Goal: Task Accomplishment & Management: Manage account settings

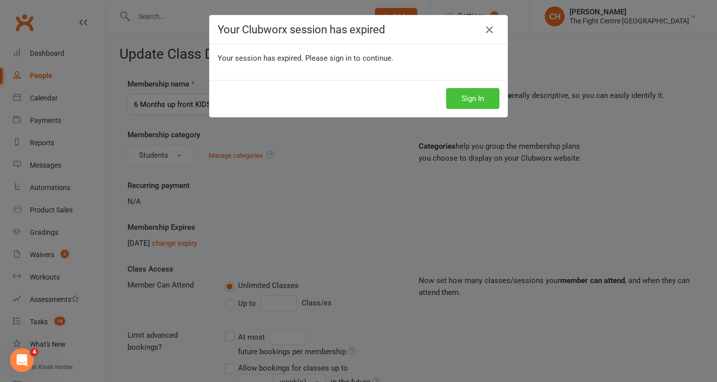
scroll to position [14, 0]
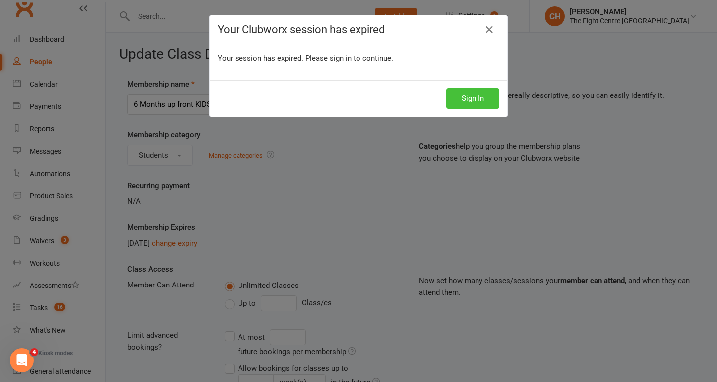
click at [480, 101] on button "Sign In" at bounding box center [472, 98] width 53 height 21
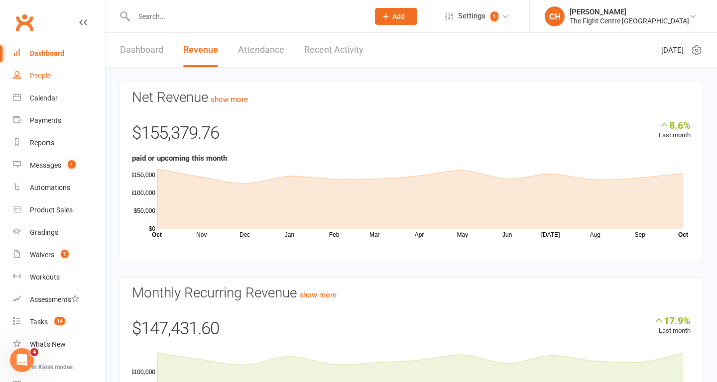
click at [70, 71] on link "People" at bounding box center [59, 76] width 92 height 22
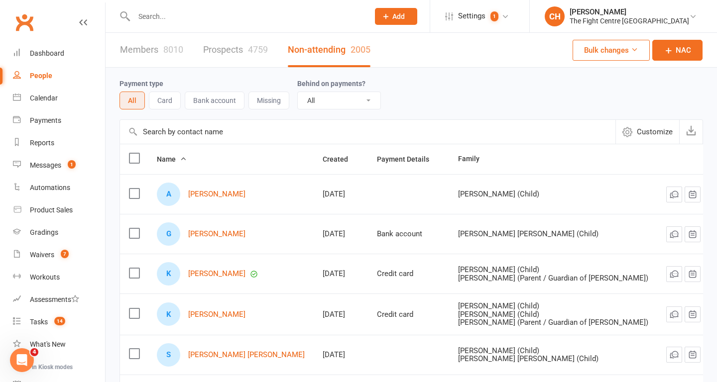
click at [180, 26] on div at bounding box center [241, 16] width 243 height 32
click at [173, 22] on input "text" at bounding box center [246, 16] width 231 height 14
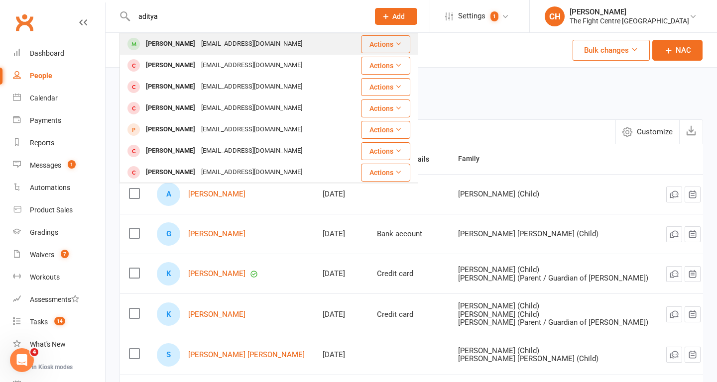
type input "aditya"
click at [198, 42] on div "[EMAIL_ADDRESS][DOMAIN_NAME]" at bounding box center [251, 44] width 107 height 14
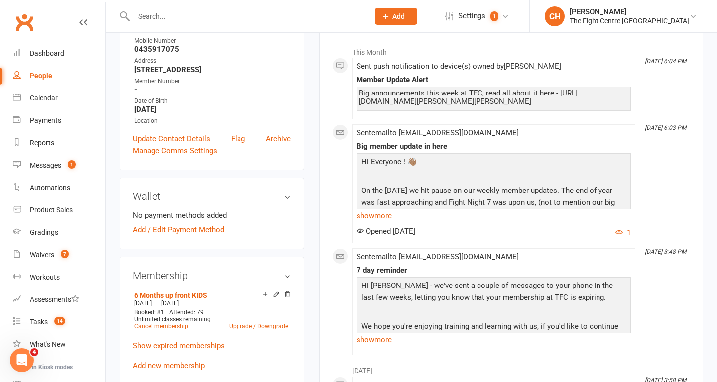
scroll to position [212, 0]
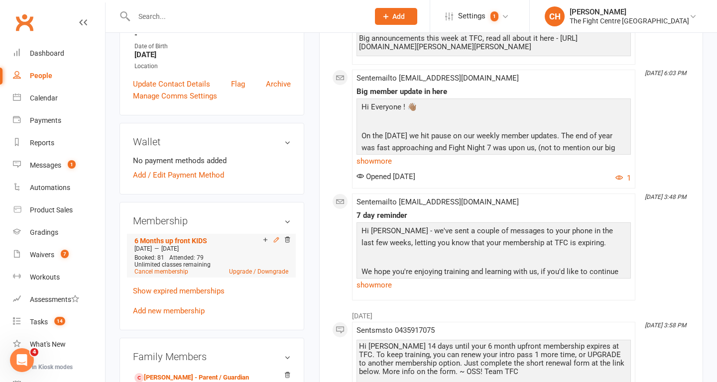
click at [274, 244] on icon at bounding box center [276, 240] width 7 height 7
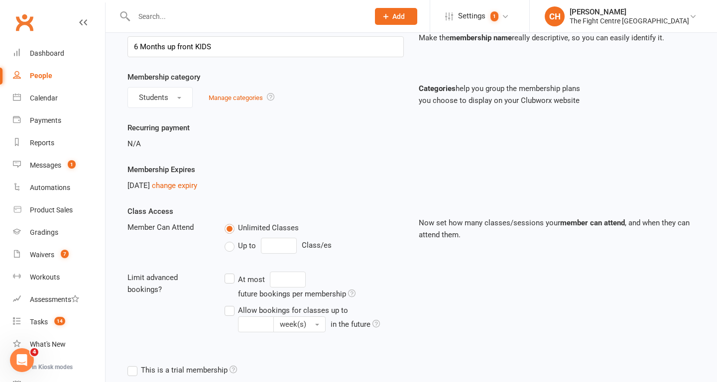
scroll to position [49, 0]
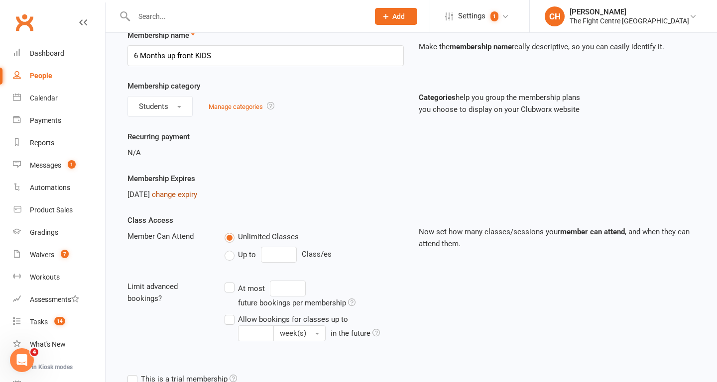
click at [195, 194] on link "change expiry" at bounding box center [174, 194] width 45 height 9
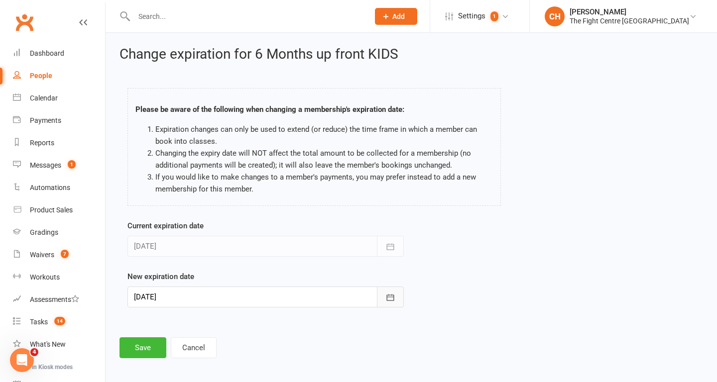
click at [392, 296] on icon "button" at bounding box center [390, 298] width 10 height 10
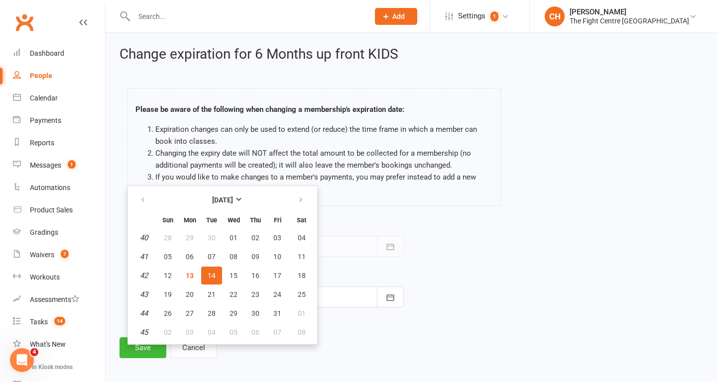
click at [369, 226] on div "Current expiration date [DATE] [DATE] Sun Mon Tue Wed Thu Fri Sat 40 28 29 30 0…" at bounding box center [265, 238] width 276 height 37
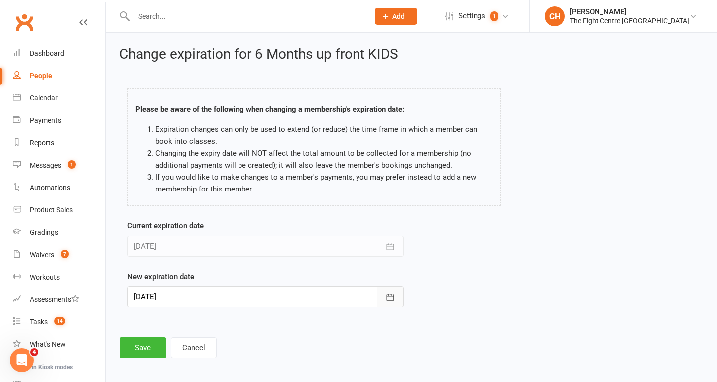
click at [400, 301] on button "button" at bounding box center [390, 297] width 27 height 21
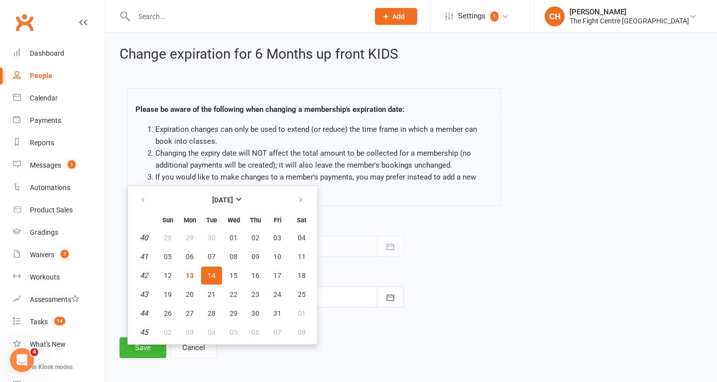
scroll to position [4, 0]
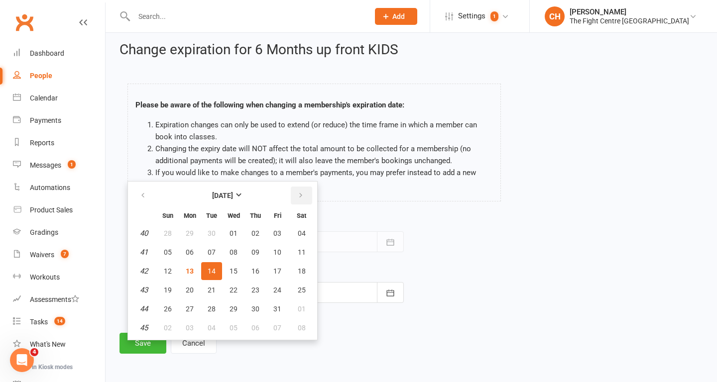
click at [301, 196] on icon "button" at bounding box center [300, 196] width 7 height 8
click at [183, 272] on button "10" at bounding box center [189, 271] width 21 height 18
type input "[DATE]"
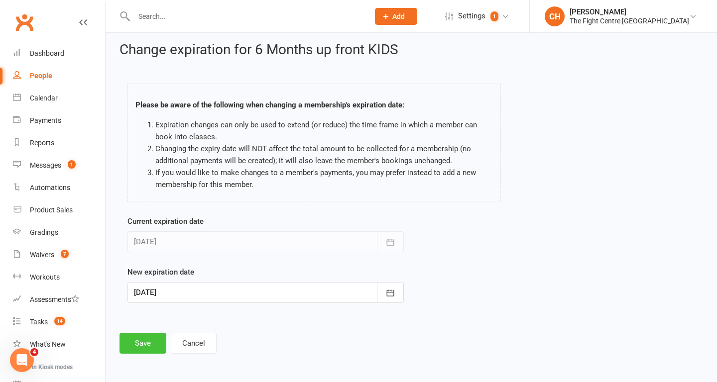
click at [139, 334] on button "Save" at bounding box center [143, 343] width 47 height 21
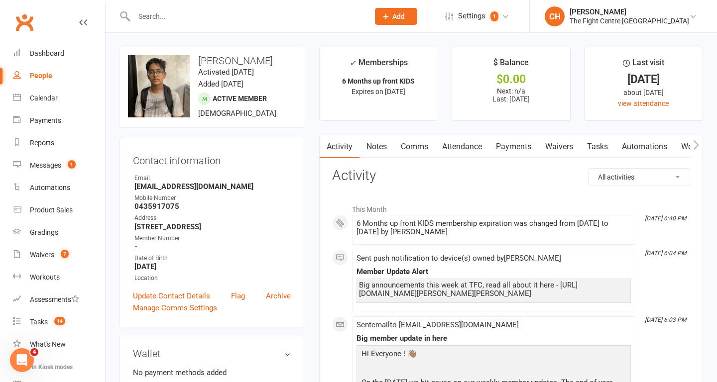
click at [414, 146] on link "Comms" at bounding box center [414, 146] width 41 height 23
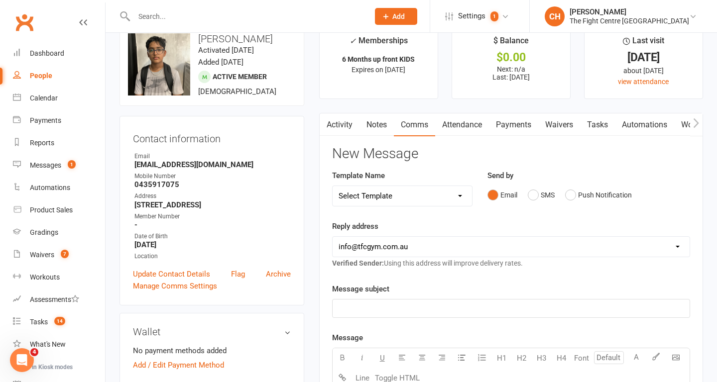
scroll to position [44, 0]
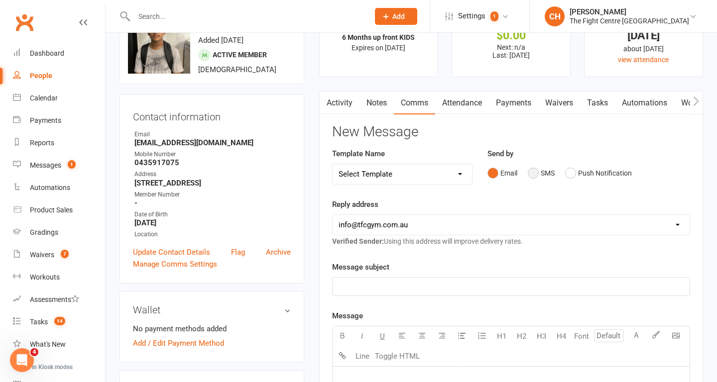
click at [540, 173] on button "SMS" at bounding box center [541, 173] width 27 height 19
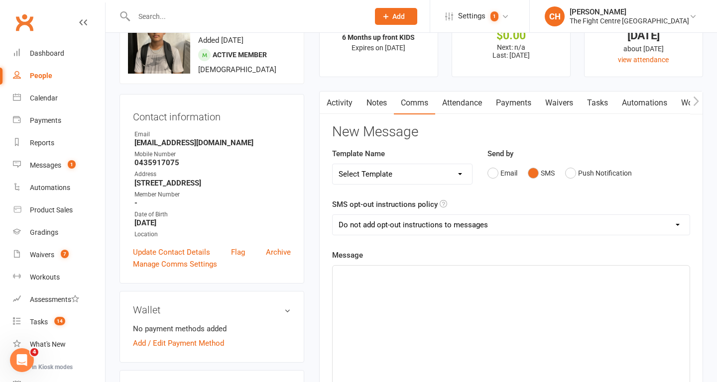
click at [384, 97] on link "Notes" at bounding box center [377, 103] width 34 height 23
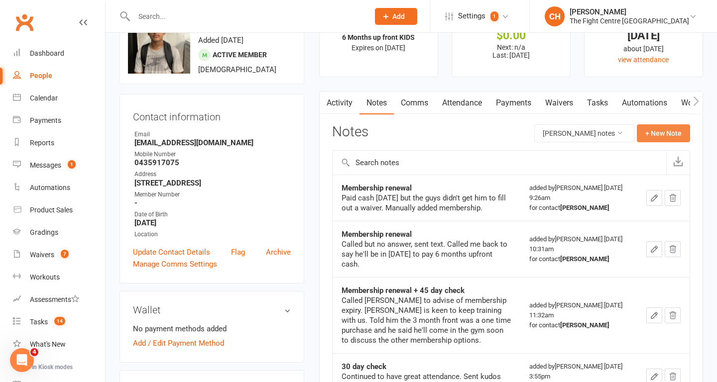
click at [664, 137] on button "+ New Note" at bounding box center [663, 134] width 53 height 18
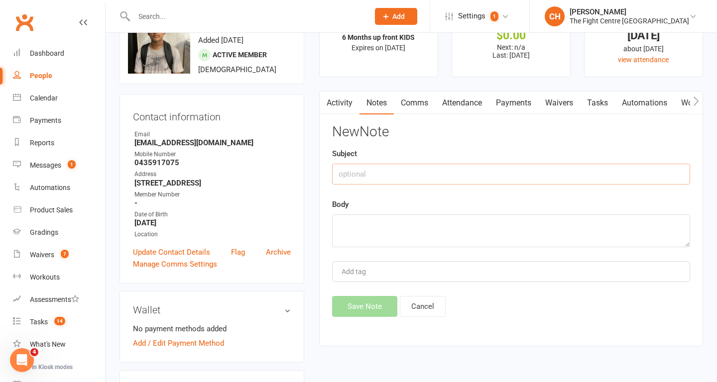
click at [596, 177] on input "text" at bounding box center [511, 174] width 358 height 21
type input "Retention"
type textarea "e"
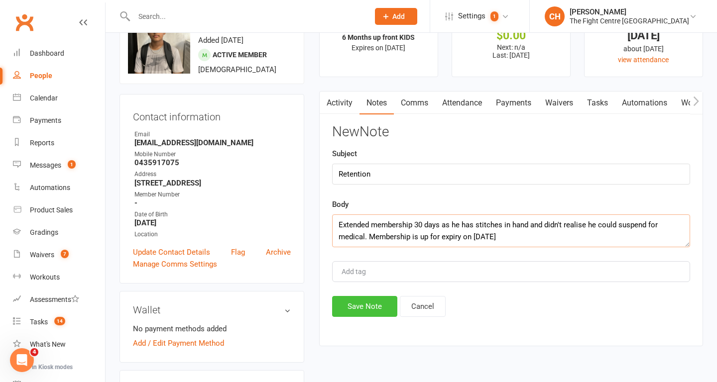
type textarea "Extended membership 30 days as he has stitches in hand and didn't realise he co…"
click at [366, 309] on button "Save Note" at bounding box center [364, 306] width 65 height 21
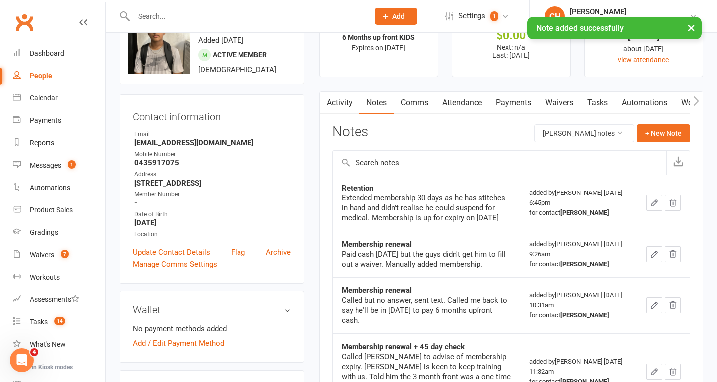
click at [412, 98] on link "Comms" at bounding box center [414, 103] width 41 height 23
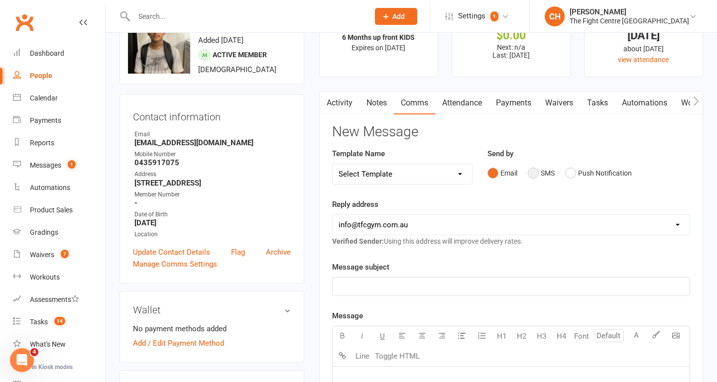
click at [532, 171] on button "SMS" at bounding box center [541, 173] width 27 height 19
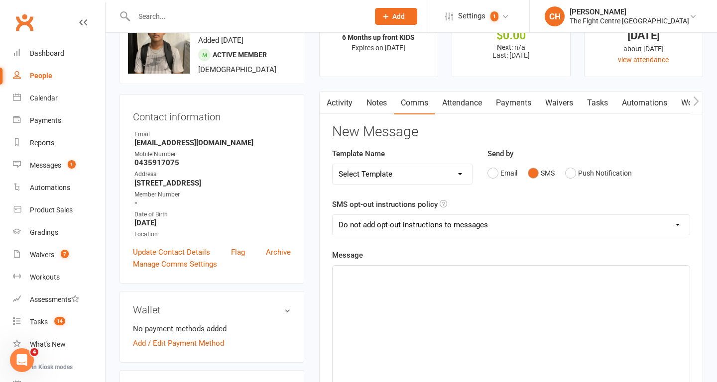
click at [407, 287] on div "﻿" at bounding box center [511, 340] width 357 height 149
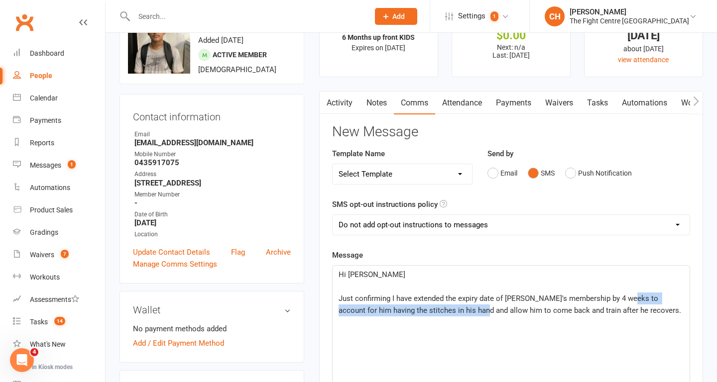
drag, startPoint x: 457, startPoint y: 312, endPoint x: 624, endPoint y: 298, distance: 167.4
click at [624, 298] on span "Just confirming I have extended the expiry date of [PERSON_NAME]'s membership b…" at bounding box center [510, 304] width 343 height 21
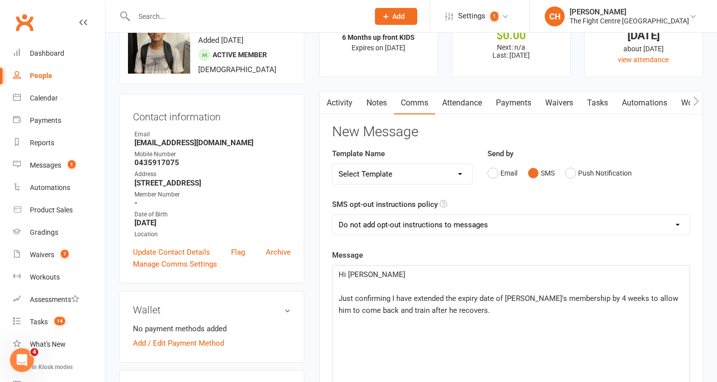
click at [599, 313] on p "Just confirming I have extended the expiry date of [PERSON_NAME]'s membership b…" at bounding box center [511, 305] width 345 height 24
click at [418, 337] on span "See you in the gym soon! [PERSON_NAME], TFC." at bounding box center [420, 334] width 162 height 9
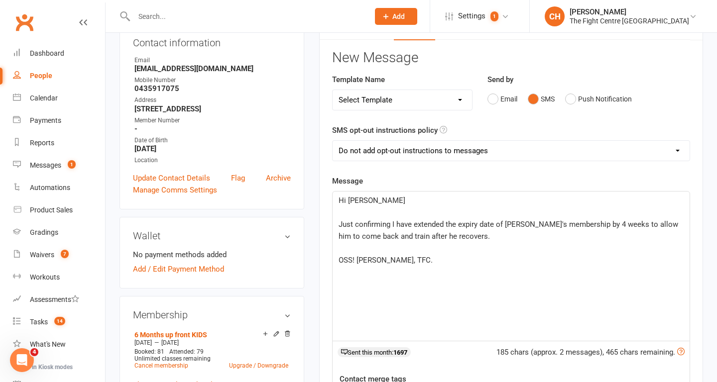
scroll to position [120, 0]
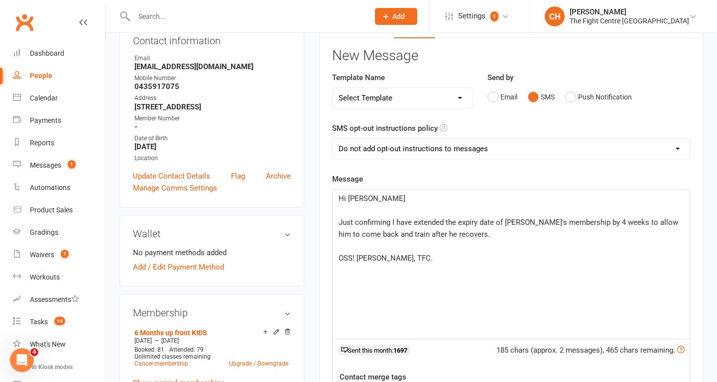
click at [347, 198] on span "Hi [PERSON_NAME]" at bounding box center [372, 198] width 67 height 9
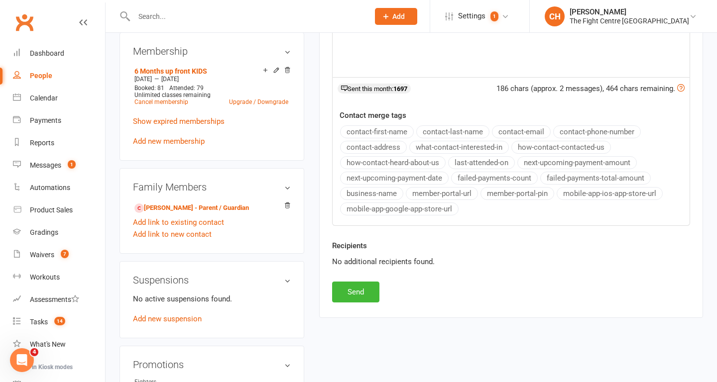
scroll to position [381, 0]
click at [370, 296] on button "Send" at bounding box center [355, 292] width 47 height 21
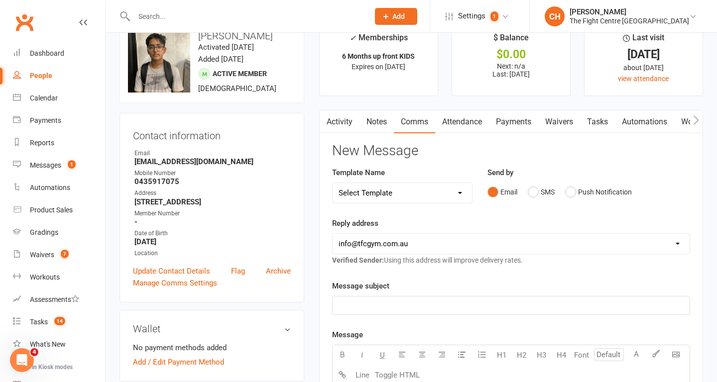
scroll to position [19, 0]
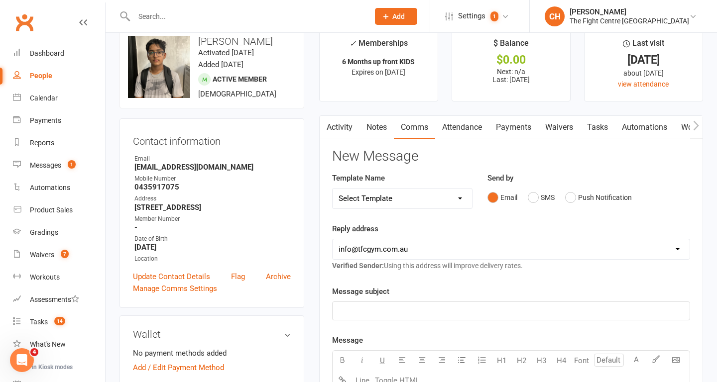
click at [260, 6] on div at bounding box center [241, 16] width 243 height 32
click at [202, 13] on input "text" at bounding box center [246, 16] width 231 height 14
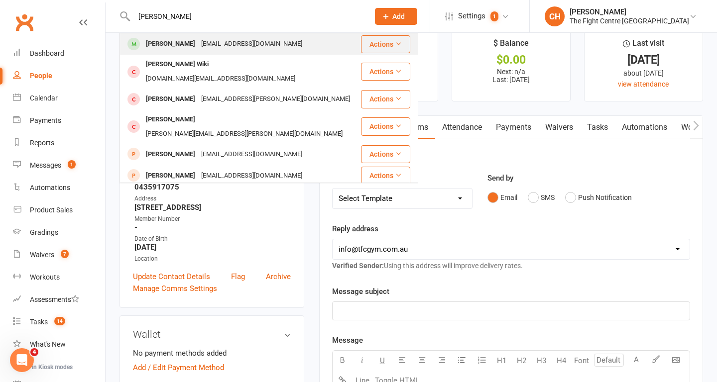
type input "[PERSON_NAME]"
click at [191, 49] on div "[PERSON_NAME]" at bounding box center [170, 44] width 55 height 14
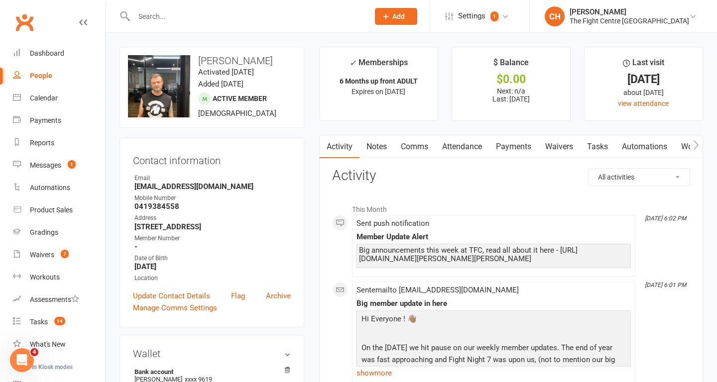
click at [415, 144] on link "Comms" at bounding box center [414, 146] width 41 height 23
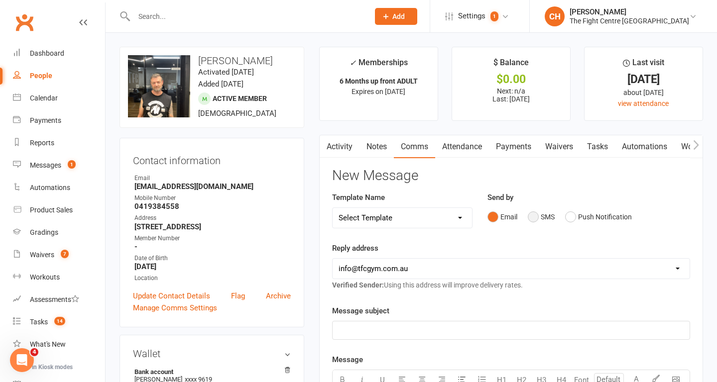
click at [536, 219] on button "SMS" at bounding box center [541, 217] width 27 height 19
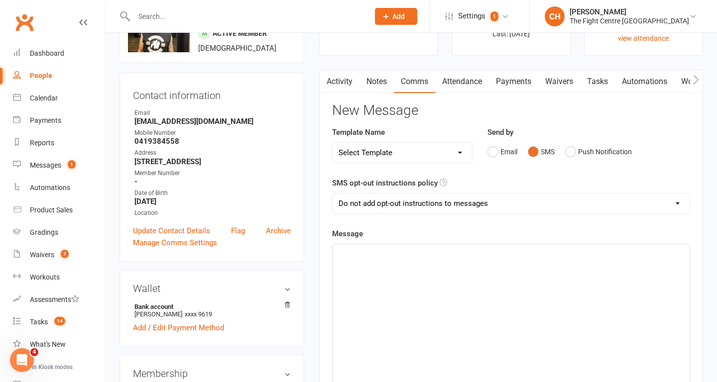
scroll to position [98, 0]
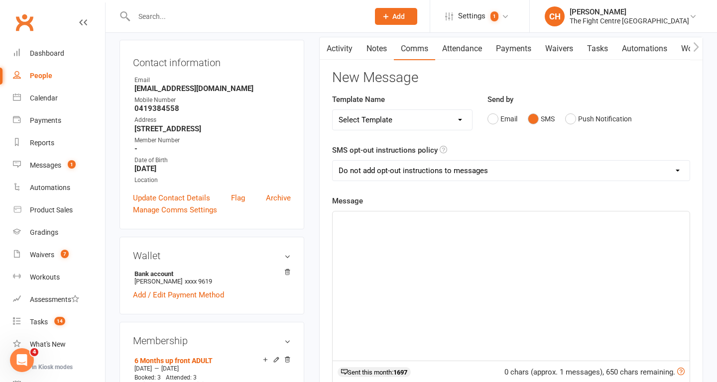
click at [397, 254] on div "﻿" at bounding box center [511, 286] width 357 height 149
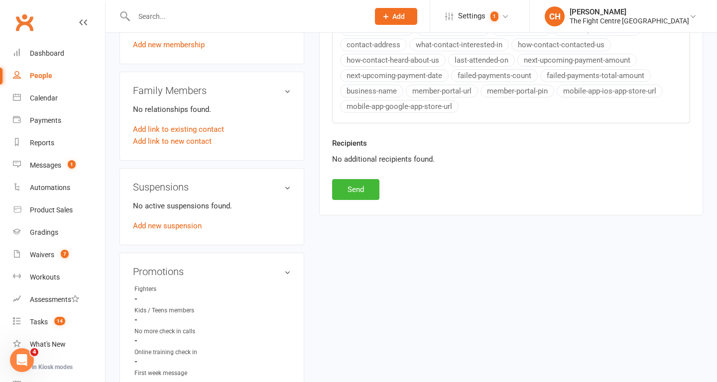
scroll to position [485, 0]
click at [354, 192] on button "Send" at bounding box center [355, 189] width 47 height 21
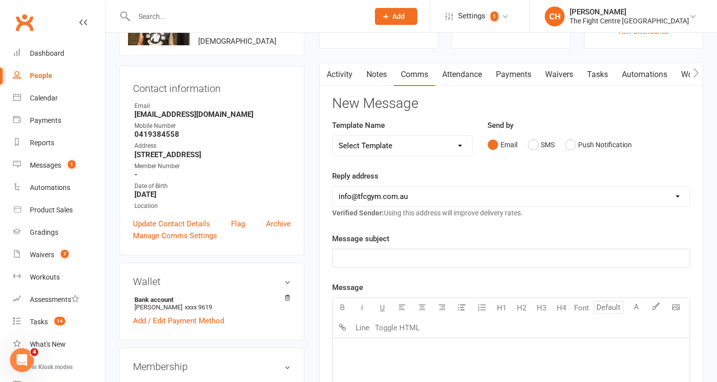
scroll to position [0, 0]
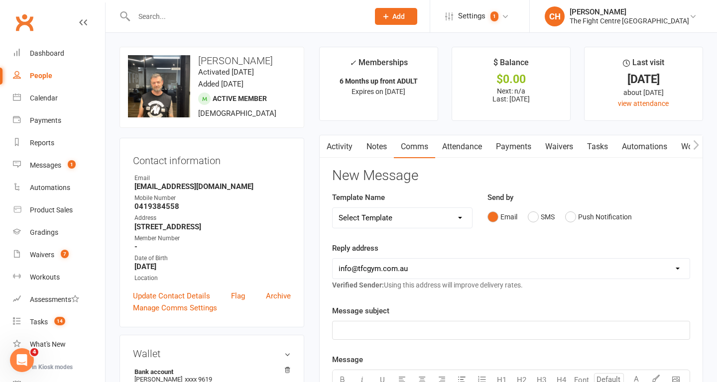
click at [163, 14] on input "text" at bounding box center [246, 16] width 231 height 14
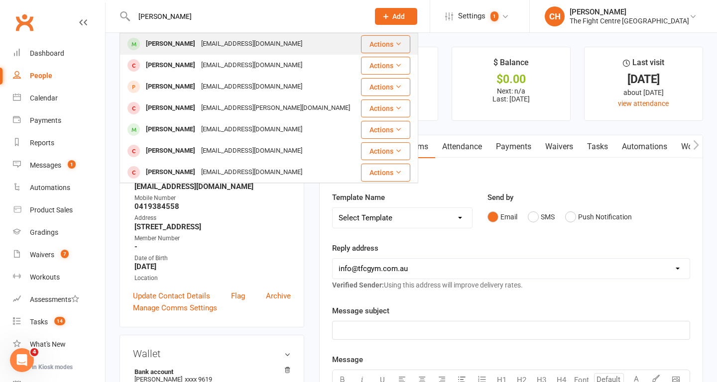
type input "[PERSON_NAME]"
click at [164, 47] on div "[PERSON_NAME]" at bounding box center [170, 44] width 55 height 14
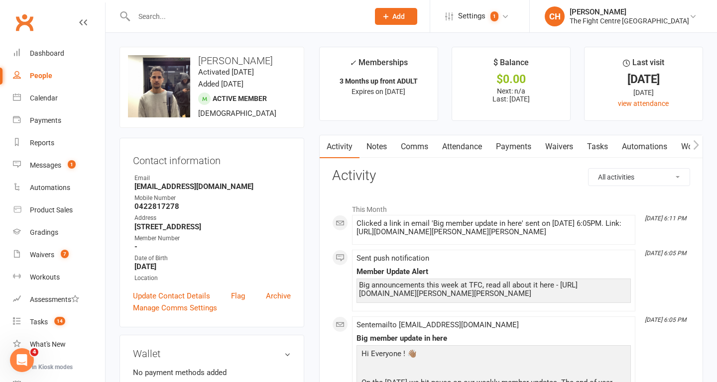
click at [162, 9] on input "text" at bounding box center [246, 16] width 231 height 14
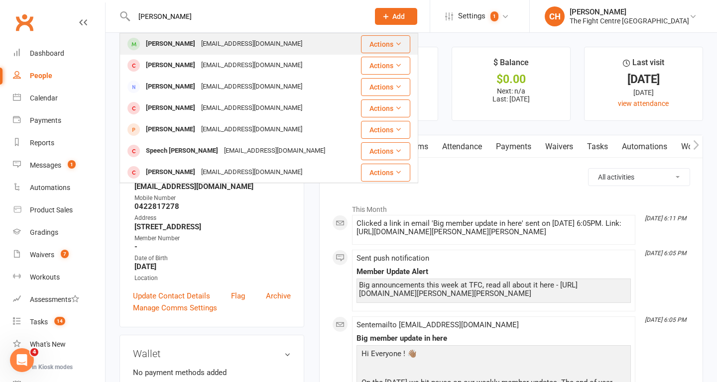
type input "[PERSON_NAME]"
click at [224, 45] on div "[EMAIL_ADDRESS][DOMAIN_NAME]" at bounding box center [251, 44] width 107 height 14
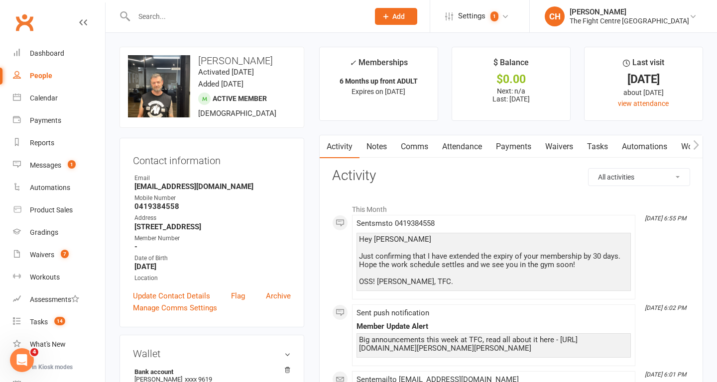
click at [376, 147] on link "Notes" at bounding box center [377, 146] width 34 height 23
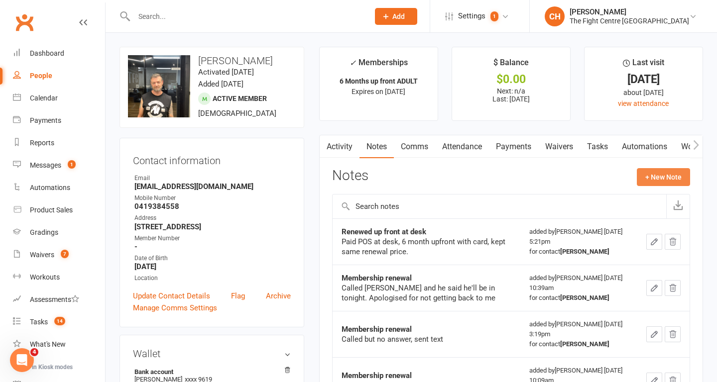
click at [666, 176] on button "+ New Note" at bounding box center [663, 177] width 53 height 18
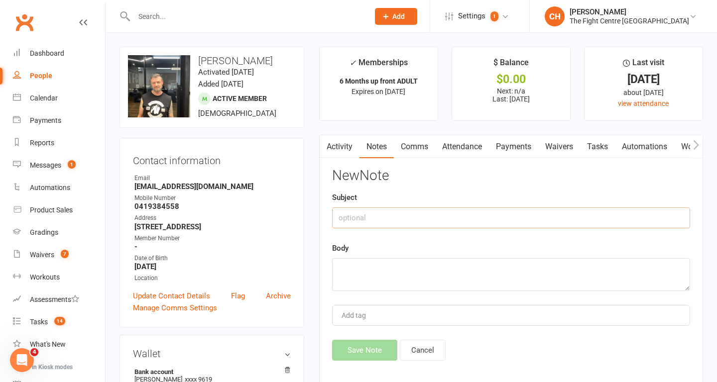
click at [461, 223] on input "text" at bounding box center [511, 218] width 358 height 21
type input "Retention"
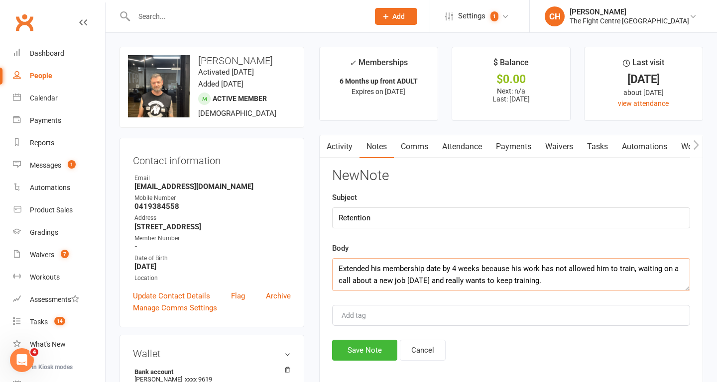
click at [481, 269] on textarea "Extended his membership date by 4 weeks because his work has not allowed him to…" at bounding box center [511, 274] width 358 height 33
click at [638, 284] on textarea "Extended his membership date by 4 weeks during renewal calls because his work h…" at bounding box center [511, 274] width 358 height 33
type textarea "Extended his membership date by 4 weeks during renewal calls because his work h…"
click at [369, 350] on button "Save Note" at bounding box center [364, 350] width 65 height 21
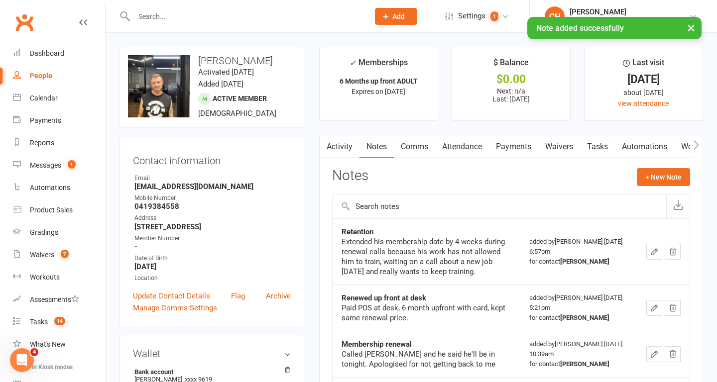
click at [170, 6] on div at bounding box center [241, 16] width 243 height 32
click at [164, 17] on div "× Note added successfully" at bounding box center [352, 17] width 704 height 0
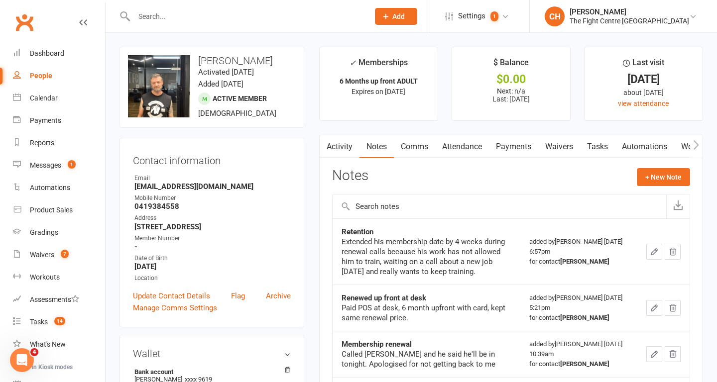
click at [345, 142] on link "Activity" at bounding box center [340, 146] width 40 height 23
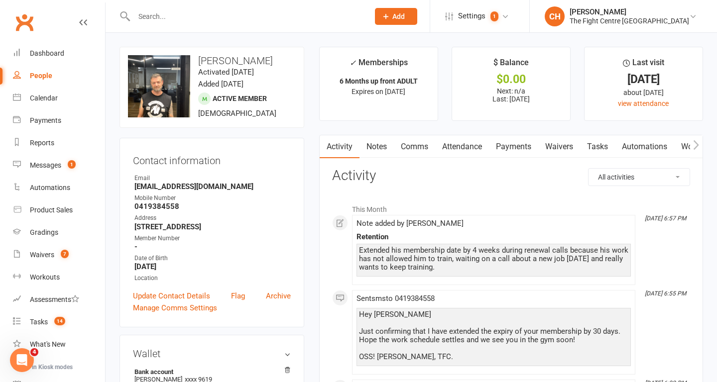
click at [236, 22] on input "text" at bounding box center [246, 16] width 231 height 14
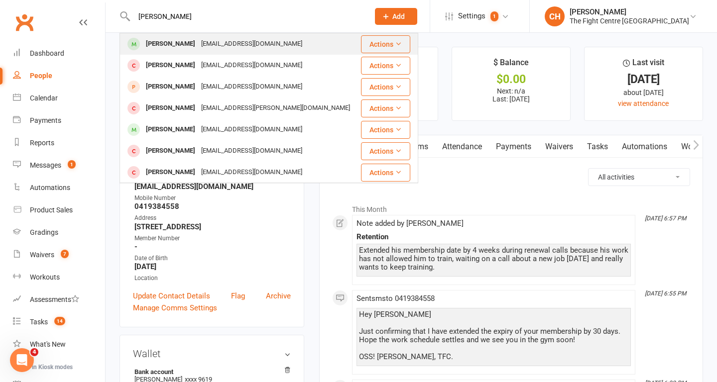
type input "[PERSON_NAME]"
click at [223, 38] on div "[EMAIL_ADDRESS][DOMAIN_NAME]" at bounding box center [251, 44] width 107 height 14
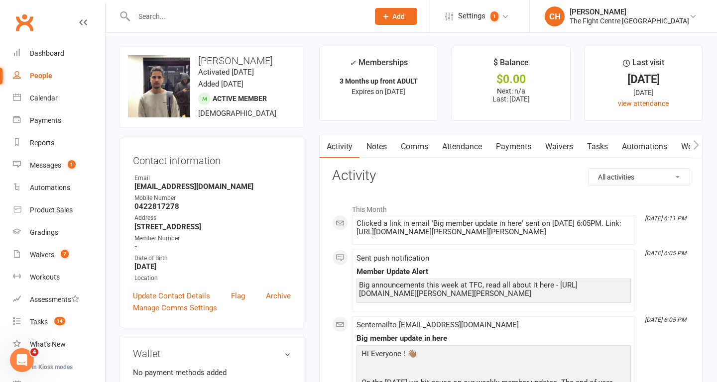
click at [415, 145] on link "Comms" at bounding box center [414, 146] width 41 height 23
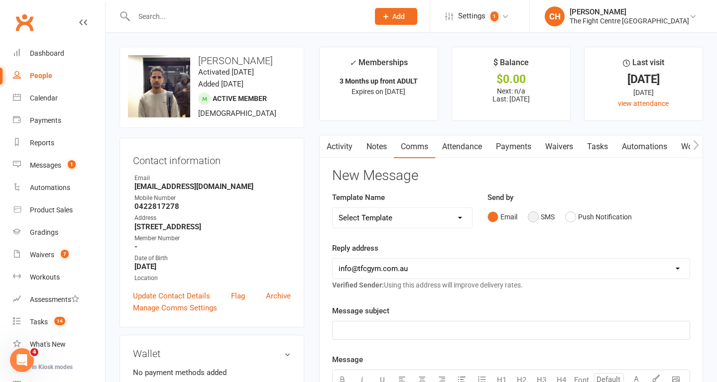
click at [537, 216] on button "SMS" at bounding box center [541, 217] width 27 height 19
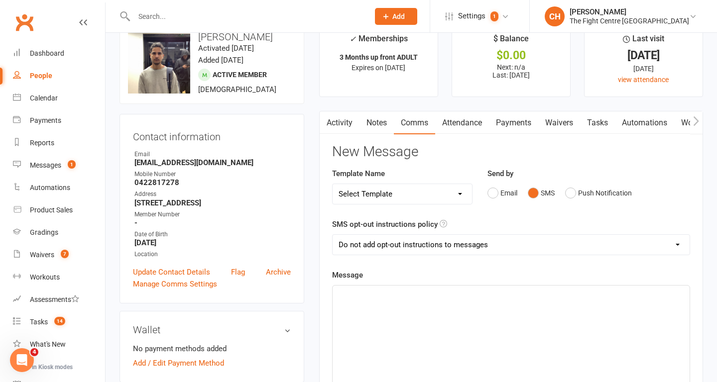
scroll to position [20, 0]
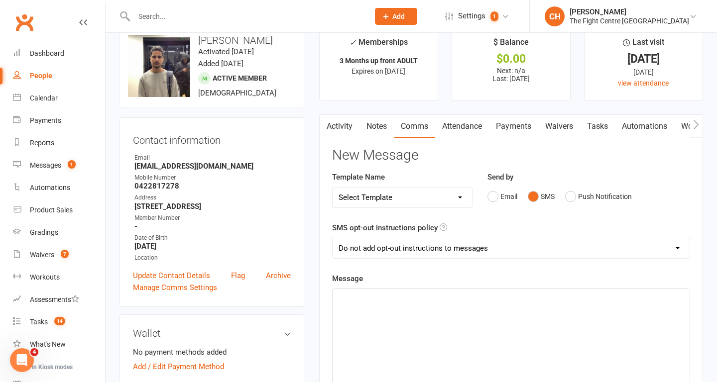
click at [475, 322] on div "﻿" at bounding box center [511, 363] width 357 height 149
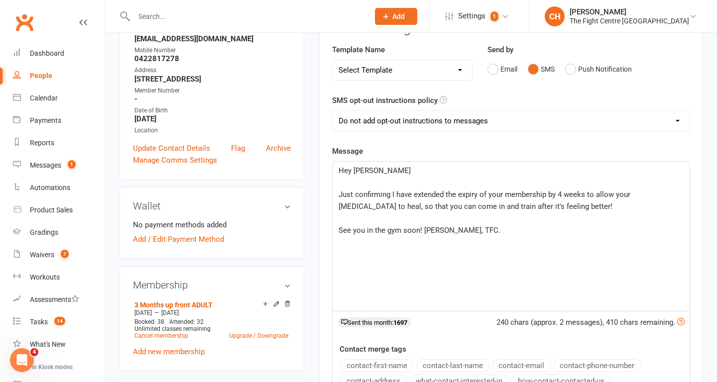
scroll to position [161, 0]
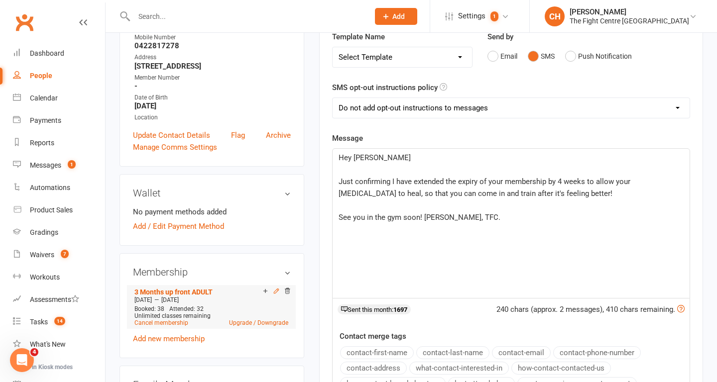
click at [275, 292] on icon at bounding box center [276, 291] width 7 height 7
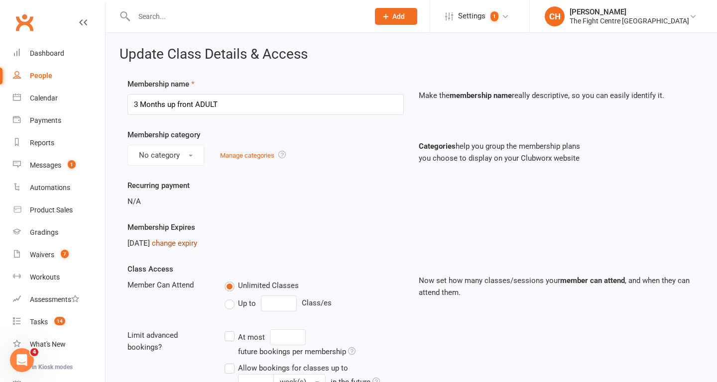
click at [197, 245] on link "change expiry" at bounding box center [174, 243] width 45 height 9
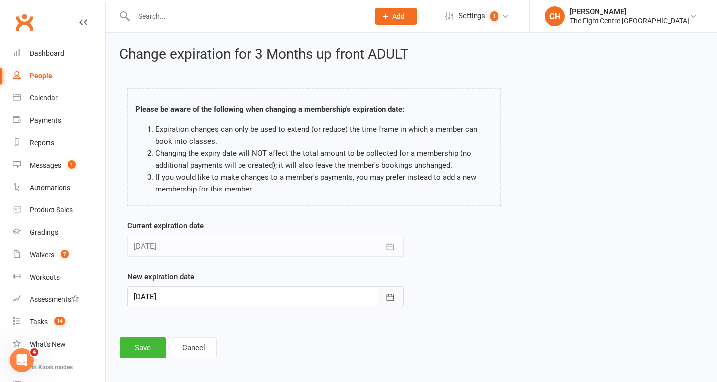
click at [391, 299] on icon "button" at bounding box center [390, 298] width 10 height 10
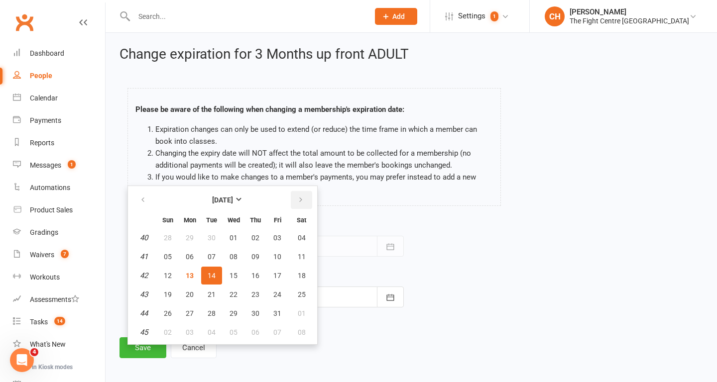
click at [298, 202] on icon "button" at bounding box center [300, 200] width 7 height 8
click at [143, 200] on icon "button" at bounding box center [142, 200] width 7 height 8
click at [212, 333] on span "04" at bounding box center [212, 333] width 8 height 8
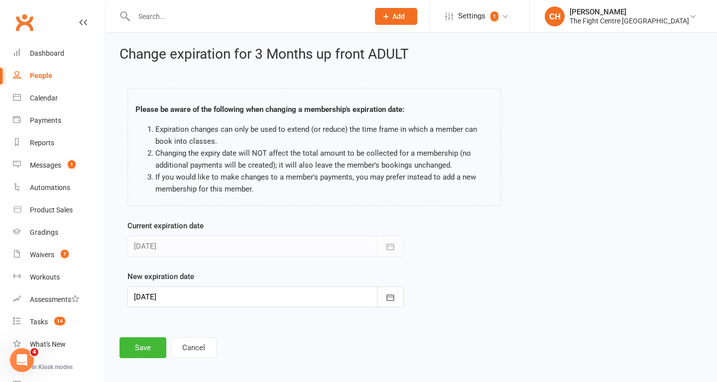
click at [251, 302] on div at bounding box center [265, 297] width 276 height 21
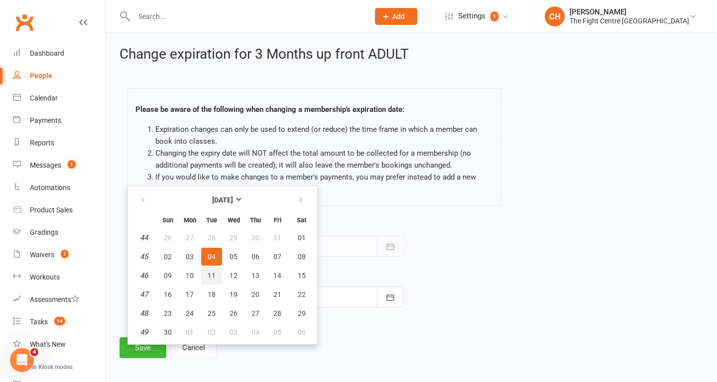
click at [209, 277] on span "11" at bounding box center [212, 276] width 8 height 8
type input "[DATE]"
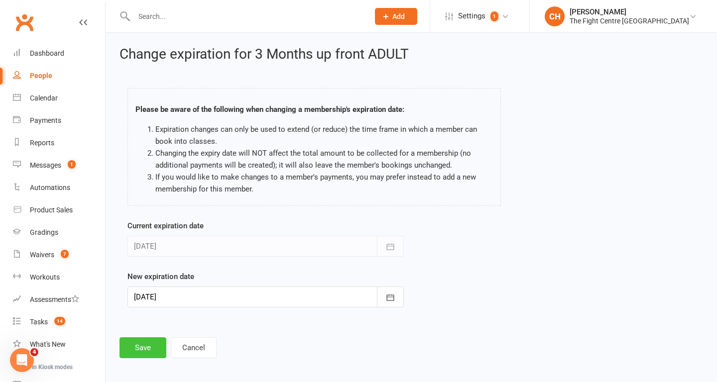
click at [144, 347] on button "Save" at bounding box center [143, 348] width 47 height 21
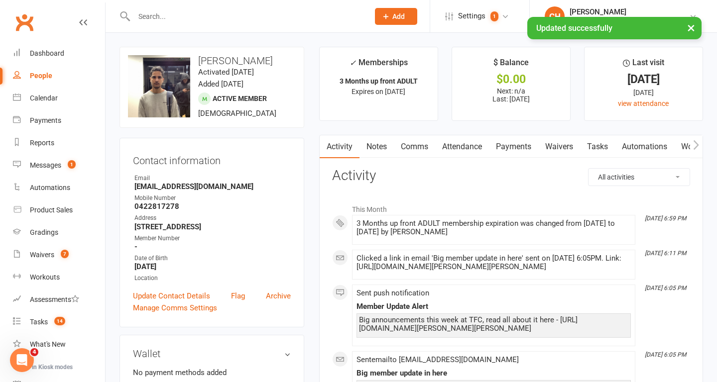
click at [416, 144] on link "Comms" at bounding box center [414, 146] width 41 height 23
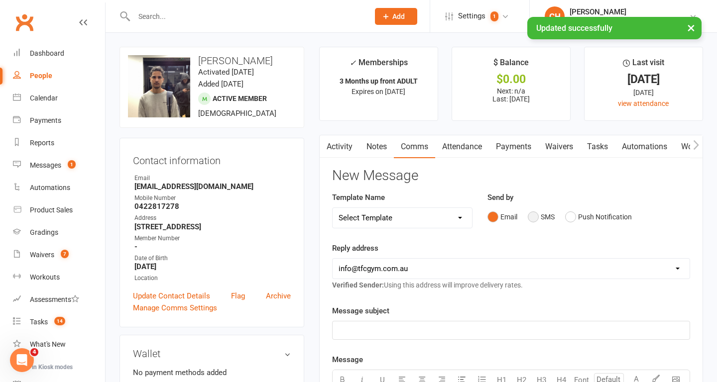
click at [539, 221] on button "SMS" at bounding box center [541, 217] width 27 height 19
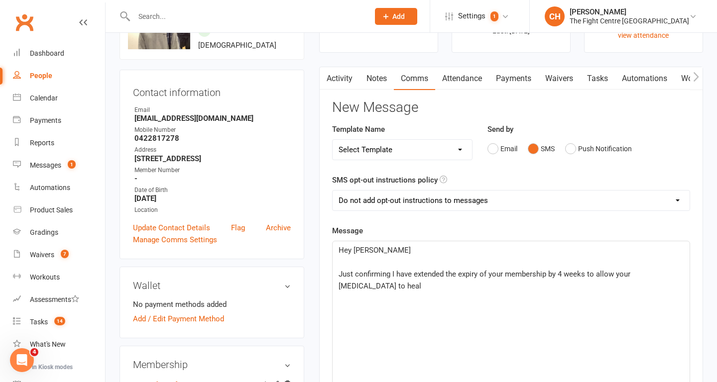
scroll to position [69, 0]
click at [589, 276] on span "Just confirming I have extended the expiry of your membership by 4 weeks to all…" at bounding box center [486, 279] width 294 height 21
drag, startPoint x: 523, startPoint y: 285, endPoint x: 408, endPoint y: 281, distance: 115.6
click at [408, 281] on p "Just confirming I have extended the expiry of your membership by 4 weeks so tha…" at bounding box center [511, 280] width 345 height 24
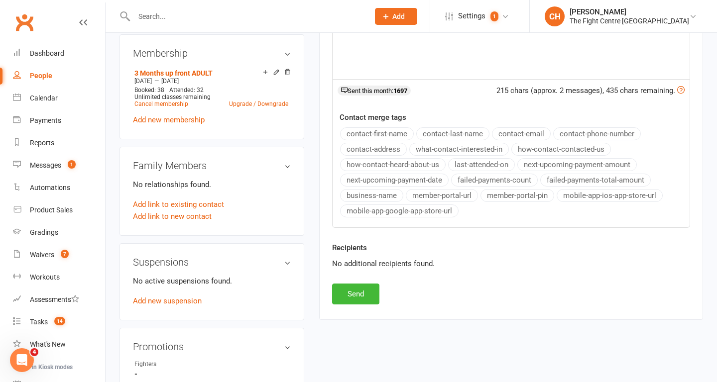
scroll to position [380, 0]
click at [356, 296] on button "Send" at bounding box center [355, 293] width 47 height 21
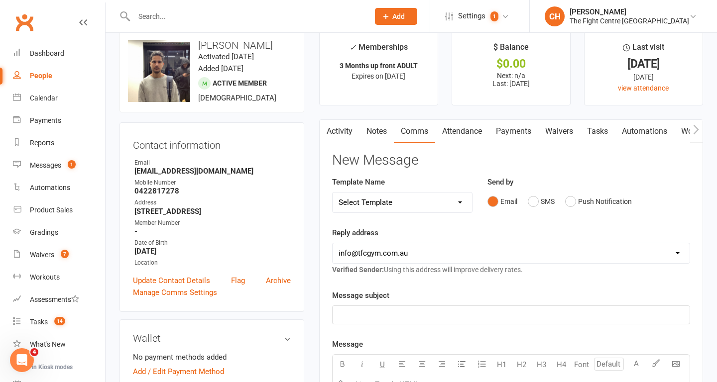
scroll to position [0, 0]
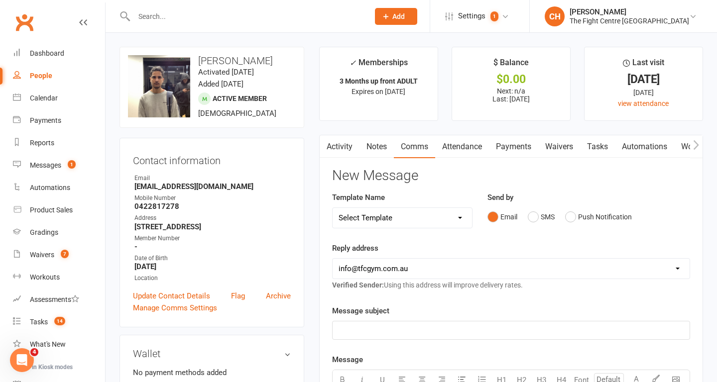
click at [383, 146] on link "Notes" at bounding box center [377, 146] width 34 height 23
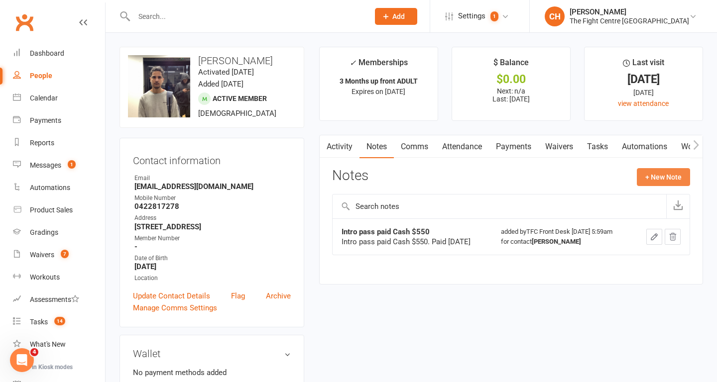
click at [658, 174] on button "+ New Note" at bounding box center [663, 177] width 53 height 18
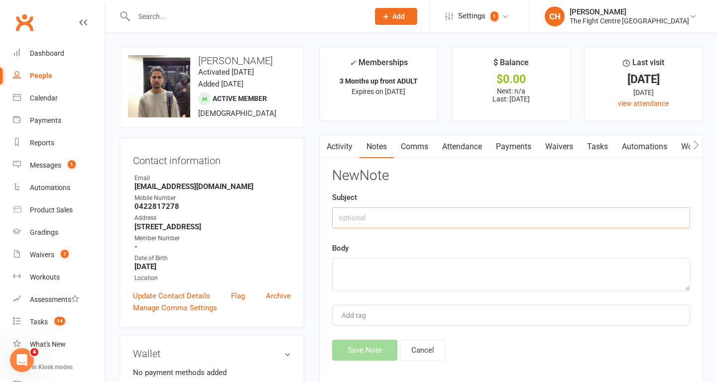
click at [468, 219] on input "text" at bounding box center [511, 218] width 358 height 21
type input "Retention"
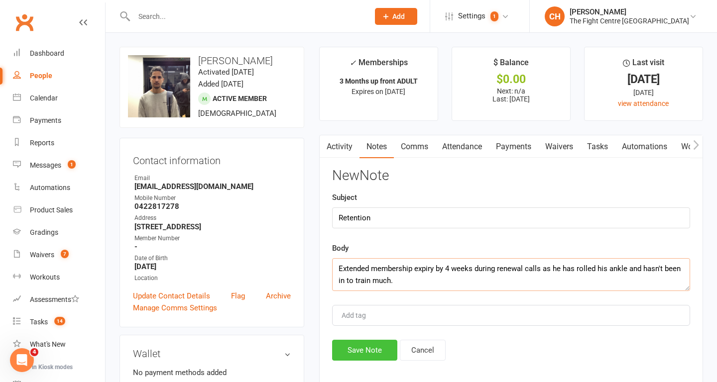
type textarea "Extended membership expiry by 4 weeks during renewal calls as he has rolled his…"
click at [362, 357] on button "Save Note" at bounding box center [364, 350] width 65 height 21
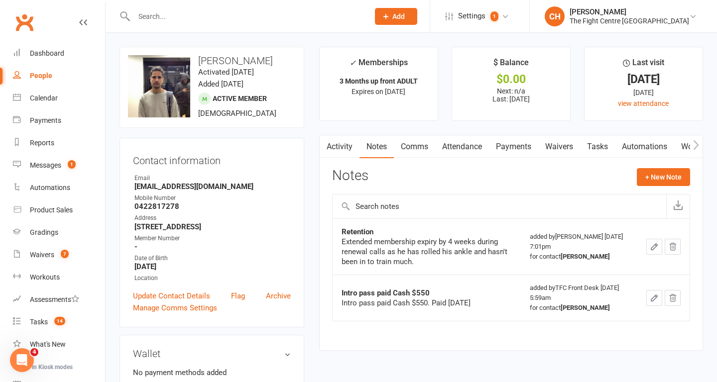
click at [162, 20] on input "text" at bounding box center [246, 16] width 231 height 14
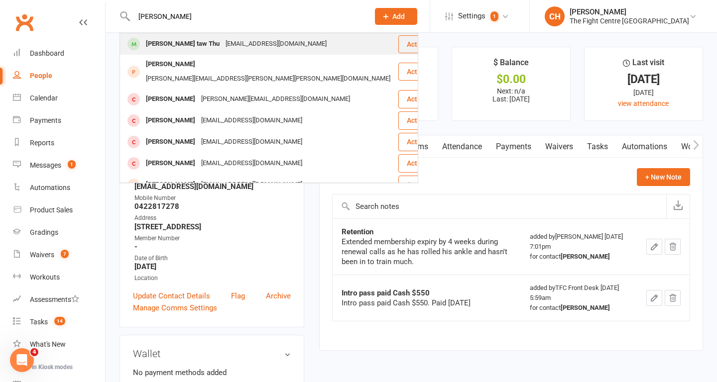
type input "[PERSON_NAME]"
click at [180, 44] on div "[PERSON_NAME] taw Thu" at bounding box center [183, 44] width 80 height 14
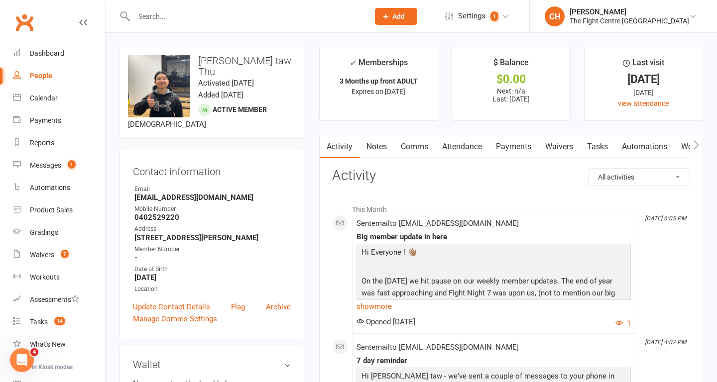
click at [376, 148] on link "Notes" at bounding box center [377, 146] width 34 height 23
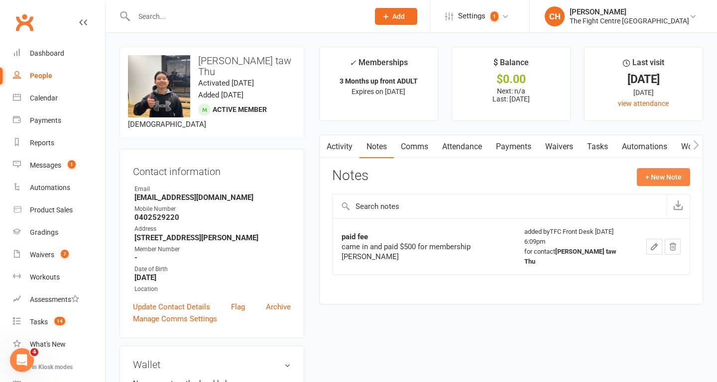
click at [662, 182] on button "+ New Note" at bounding box center [663, 177] width 53 height 18
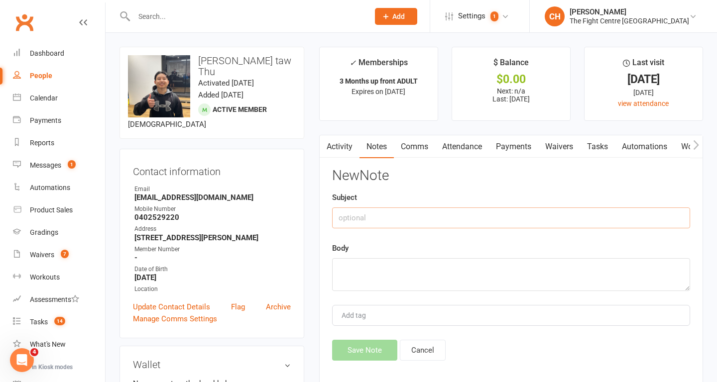
click at [415, 218] on input "text" at bounding box center [511, 218] width 358 height 21
type input "Retention"
click at [187, 11] on input "text" at bounding box center [246, 16] width 231 height 14
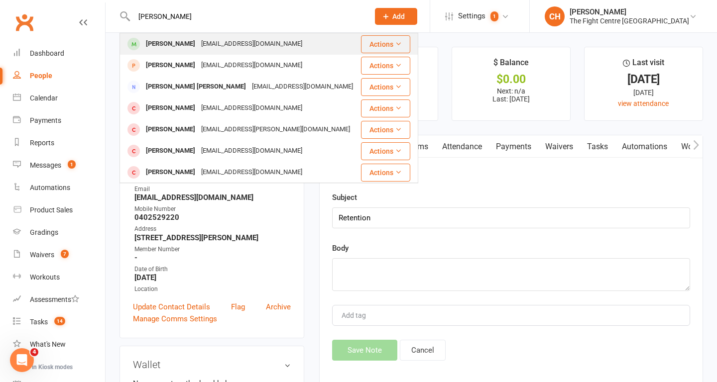
type input "[PERSON_NAME]"
click at [190, 47] on div "[PERSON_NAME]" at bounding box center [170, 44] width 55 height 14
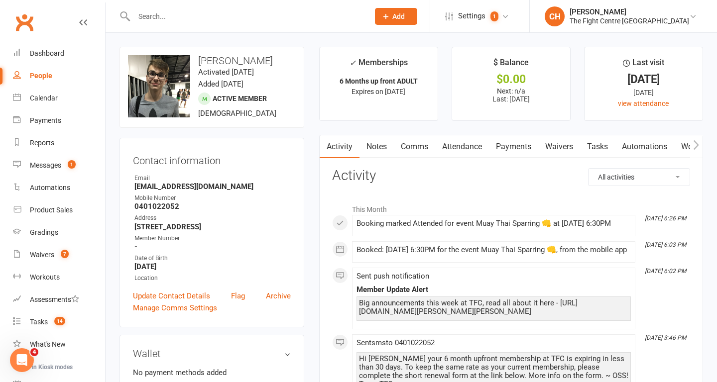
click at [388, 145] on link "Notes" at bounding box center [377, 146] width 34 height 23
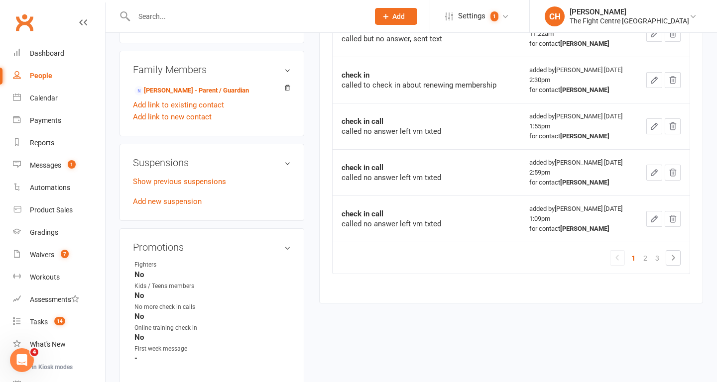
scroll to position [504, 0]
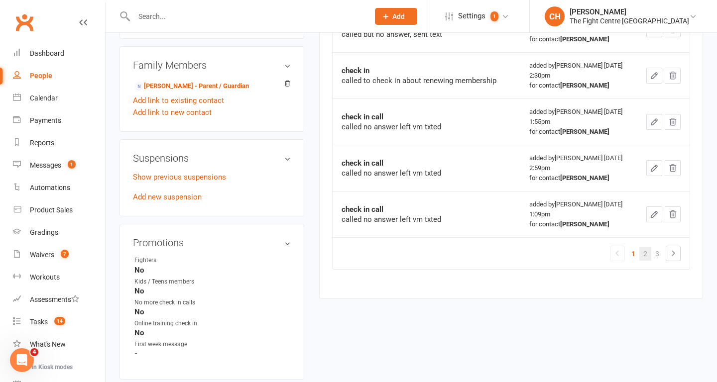
click at [645, 247] on link "2" at bounding box center [645, 254] width 12 height 14
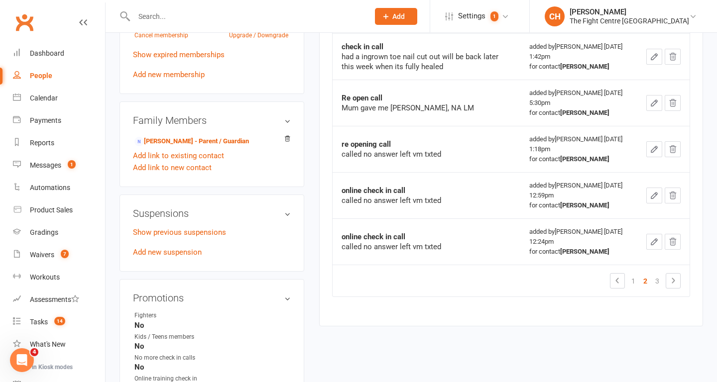
scroll to position [456, 0]
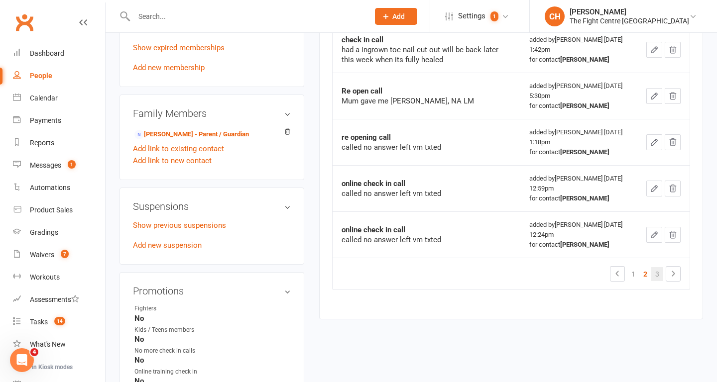
click at [658, 274] on link "3" at bounding box center [657, 274] width 12 height 14
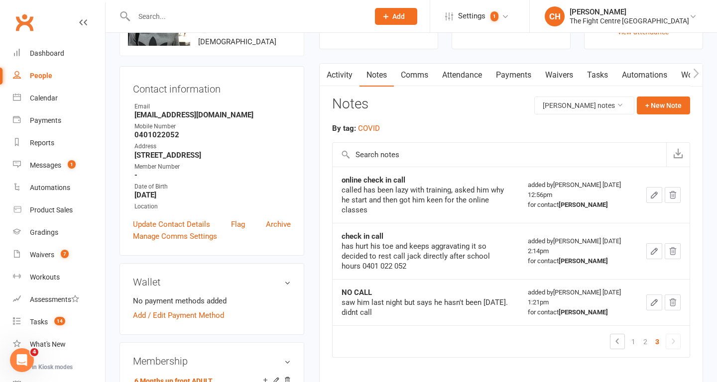
scroll to position [0, 0]
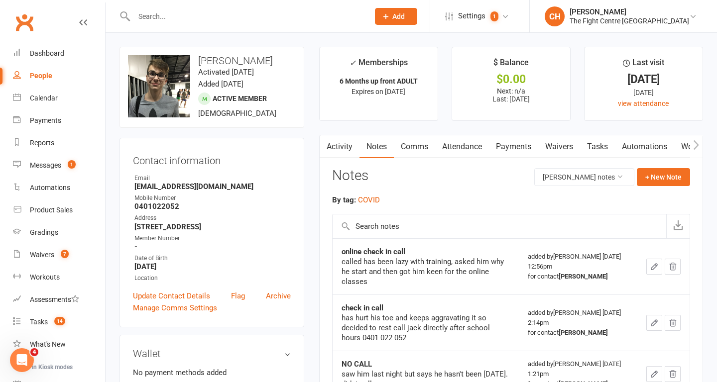
click at [512, 153] on link "Payments" at bounding box center [513, 146] width 49 height 23
